Goal: Information Seeking & Learning: Learn about a topic

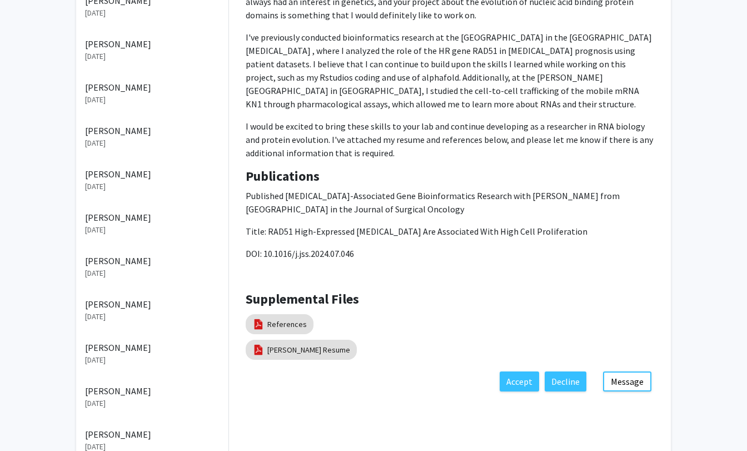
scroll to position [244, 0]
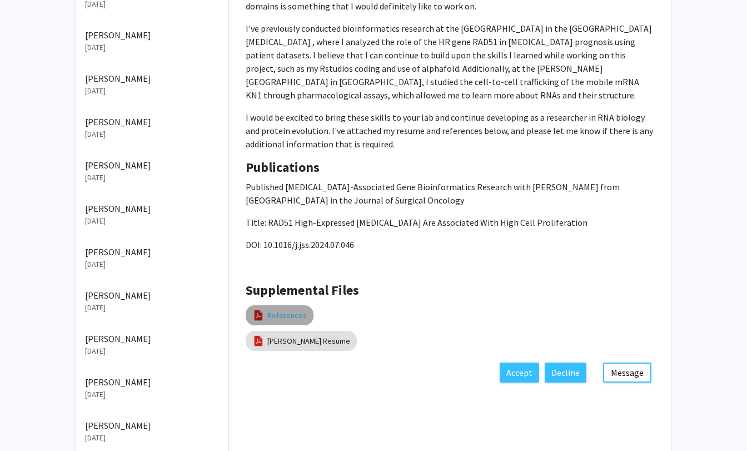
click at [279, 317] on link "References" at bounding box center [286, 315] width 39 height 12
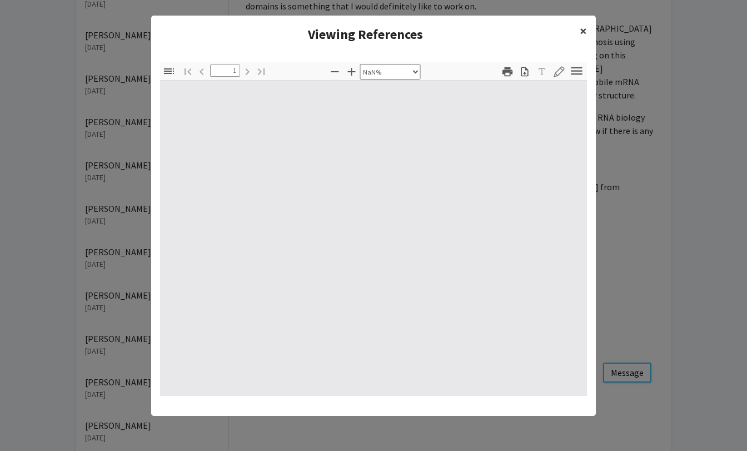
type input "0"
select select "custom"
type input "1"
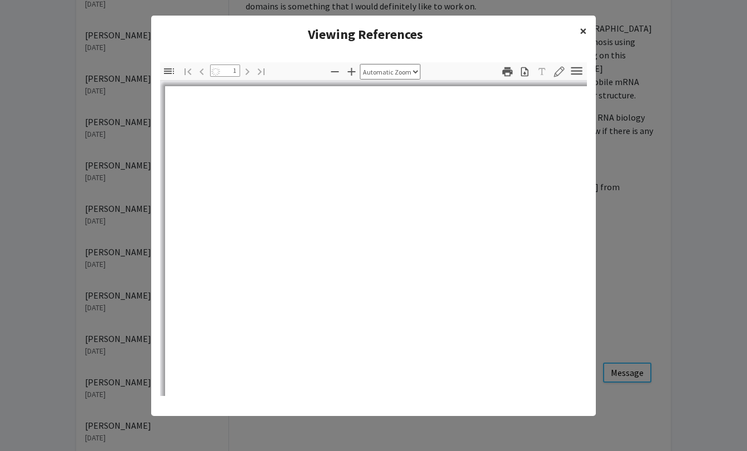
select select "auto"
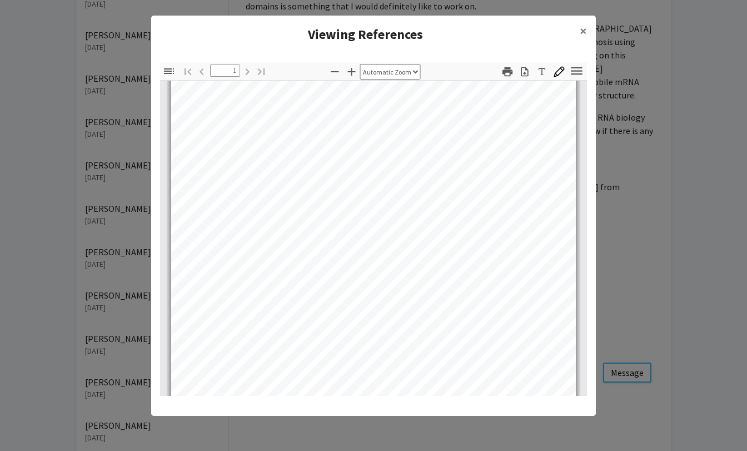
scroll to position [18, 0]
click at [586, 28] on span "×" at bounding box center [582, 30] width 7 height 17
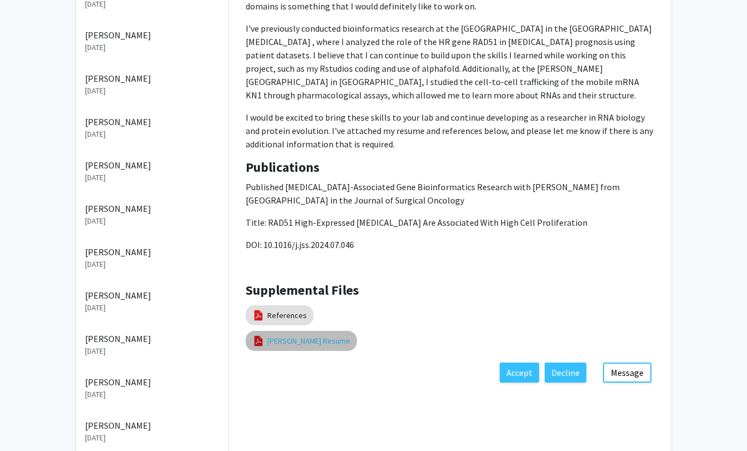
click at [324, 339] on link "[PERSON_NAME] Resume" at bounding box center [308, 341] width 83 height 12
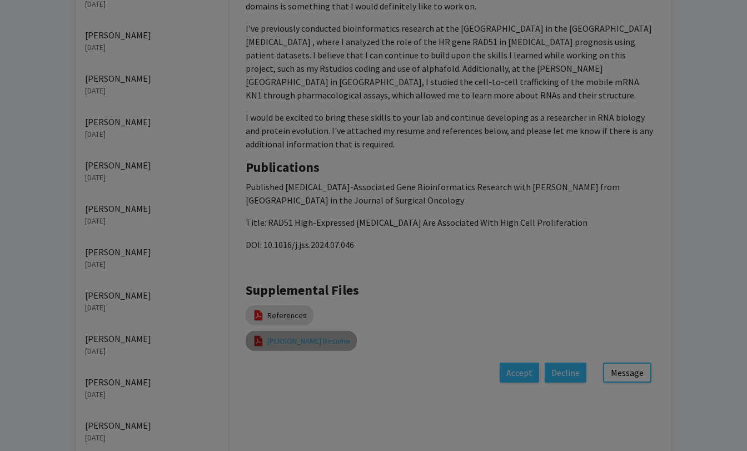
select select "custom"
type input "0"
select select "custom"
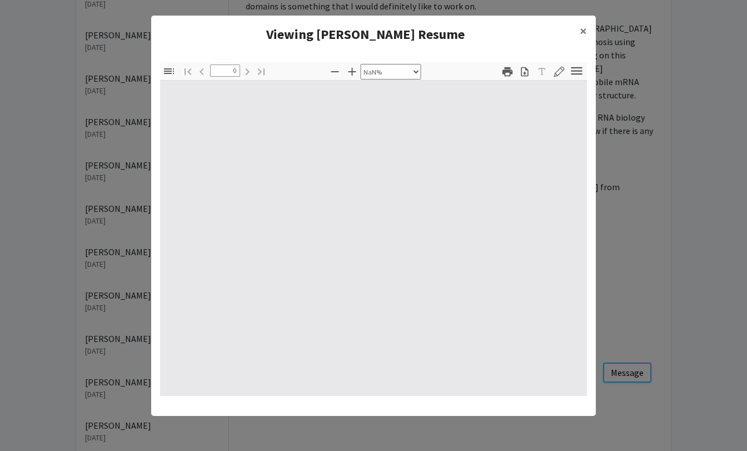
type input "1"
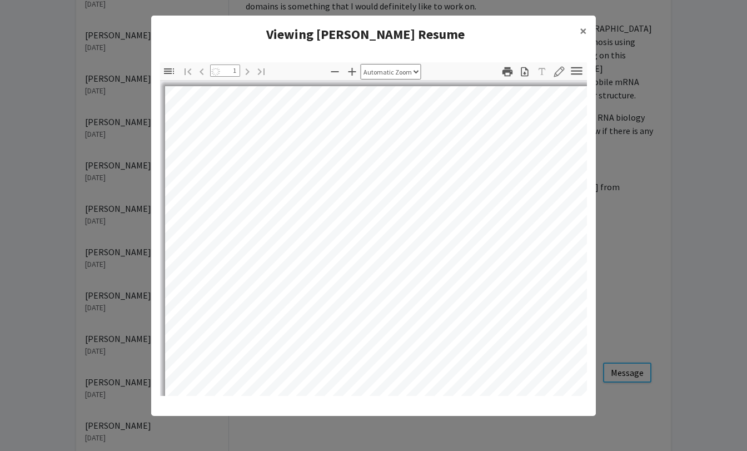
select select "auto"
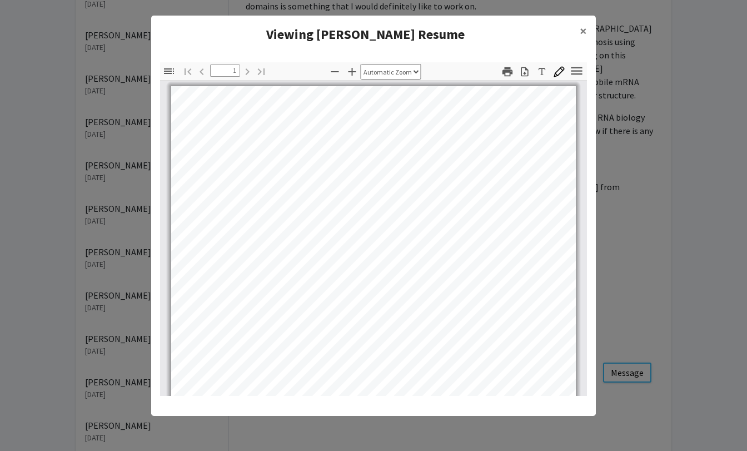
click at [528, 77] on button "Download" at bounding box center [524, 71] width 19 height 15
click at [583, 32] on span "×" at bounding box center [582, 30] width 7 height 17
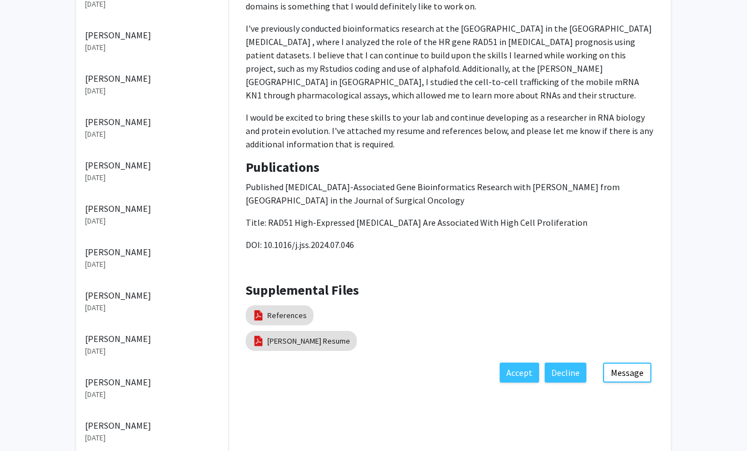
click at [686, 189] on div "Pending Accepted Declined [PERSON_NAME] [DATE] [PERSON_NAME] [DATE] [PERSON_NAM…" at bounding box center [373, 235] width 747 height 878
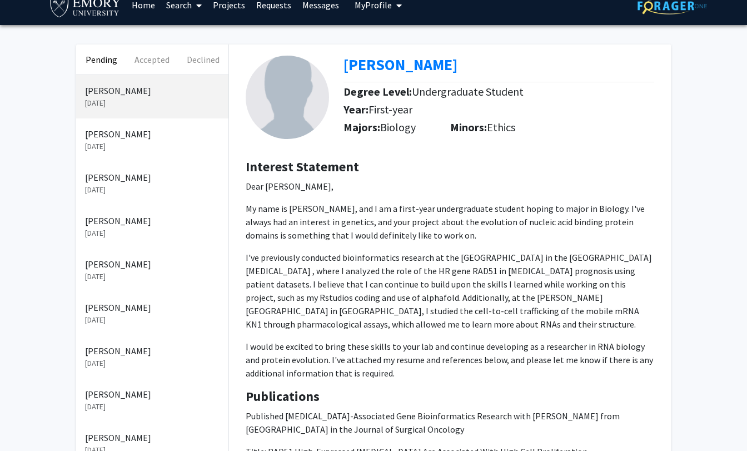
scroll to position [37, 0]
